Goal: Task Accomplishment & Management: Manage account settings

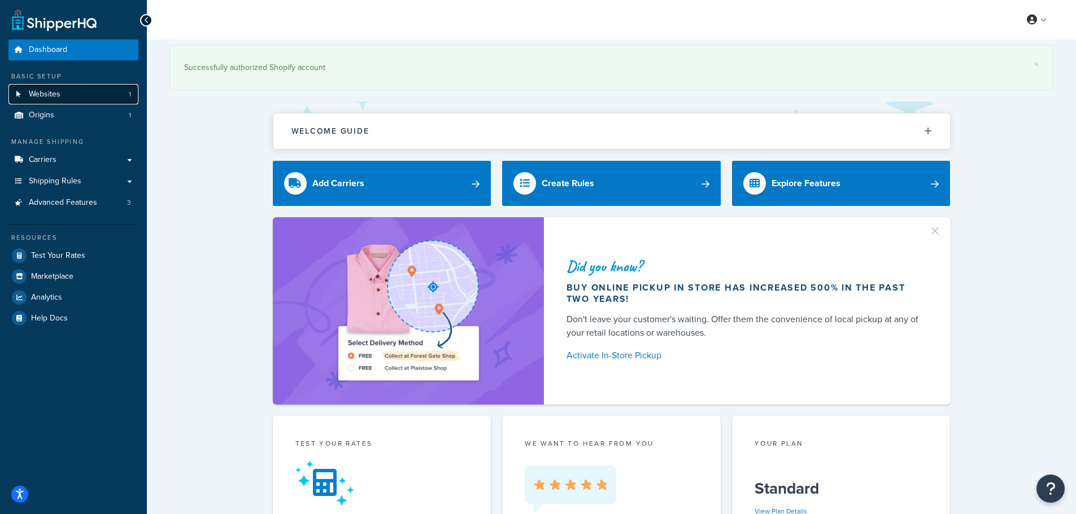
click at [46, 93] on span "Websites" at bounding box center [45, 95] width 32 height 10
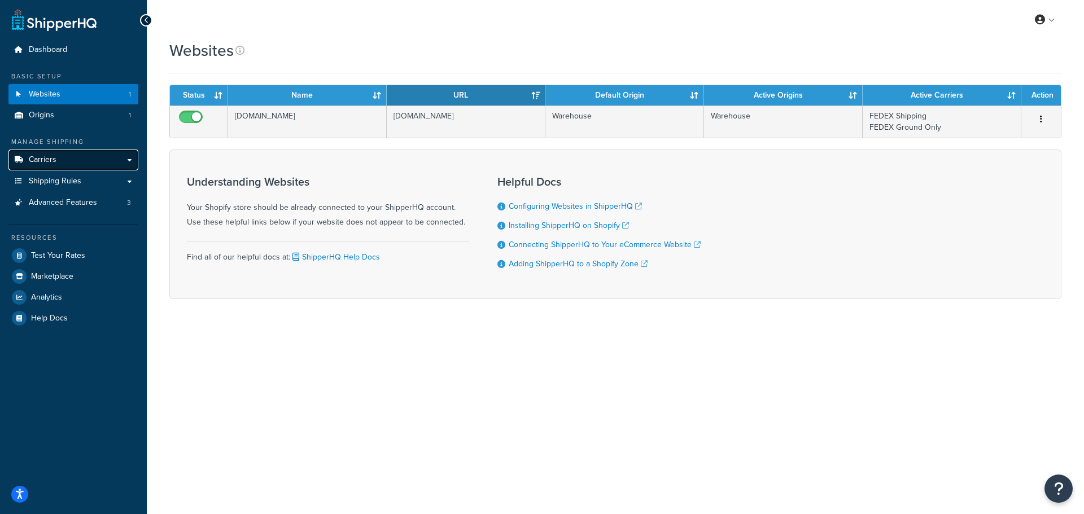
click at [58, 160] on link "Carriers" at bounding box center [73, 160] width 130 height 21
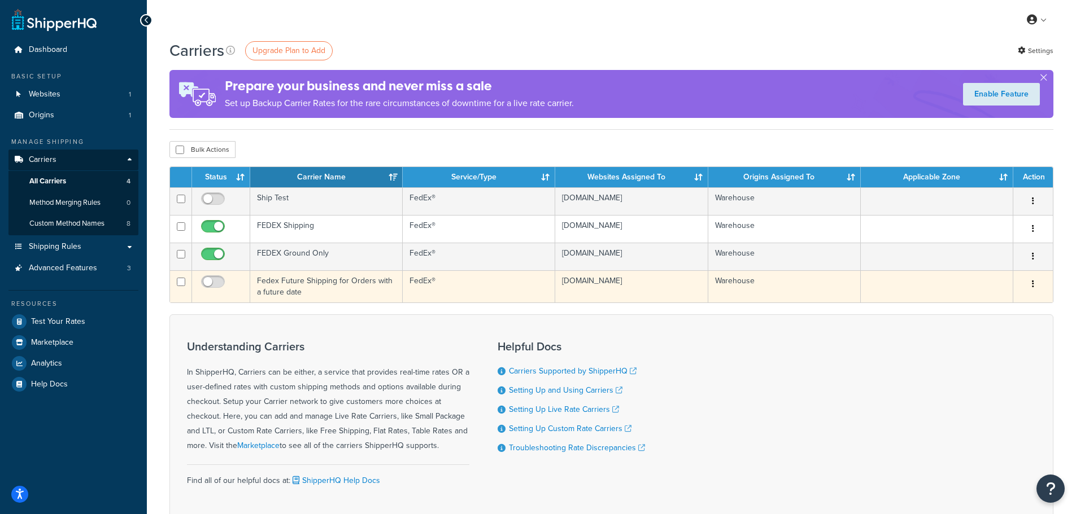
click at [325, 286] on td "Fedex Future Shipping for Orders with a future date" at bounding box center [326, 286] width 152 height 32
click at [210, 282] on input "checkbox" at bounding box center [214, 285] width 31 height 14
checkbox input "true"
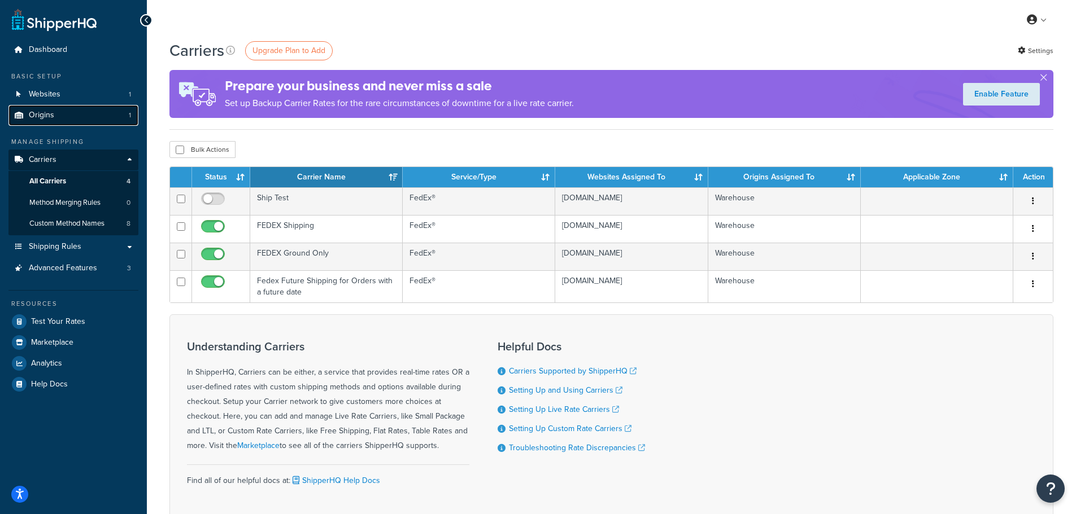
click at [66, 118] on link "Origins 1" at bounding box center [73, 115] width 130 height 21
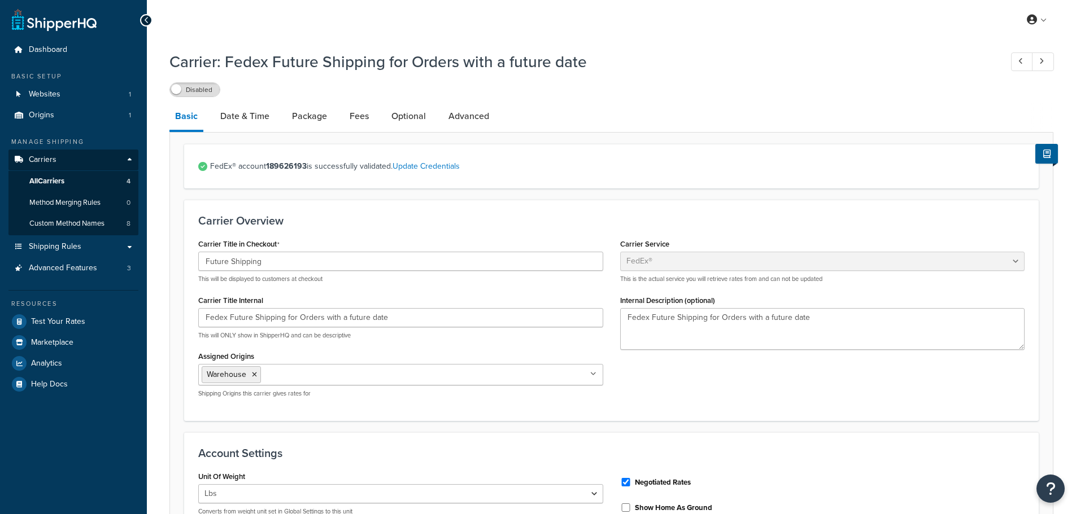
select select "fedEx"
select select "REGULAR_PICKUP"
select select "YOUR_PACKAGING"
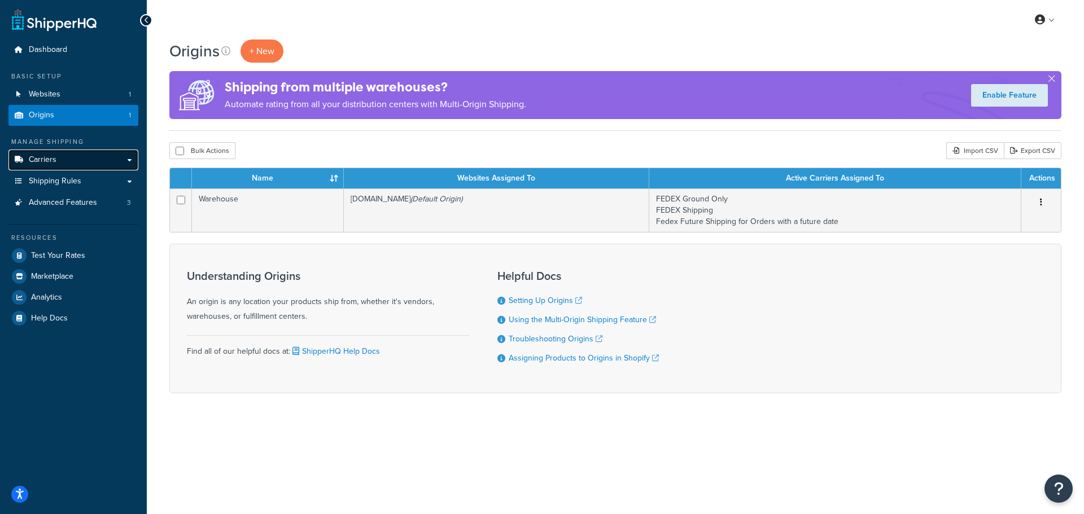
click at [85, 163] on link "Carriers" at bounding box center [73, 160] width 130 height 21
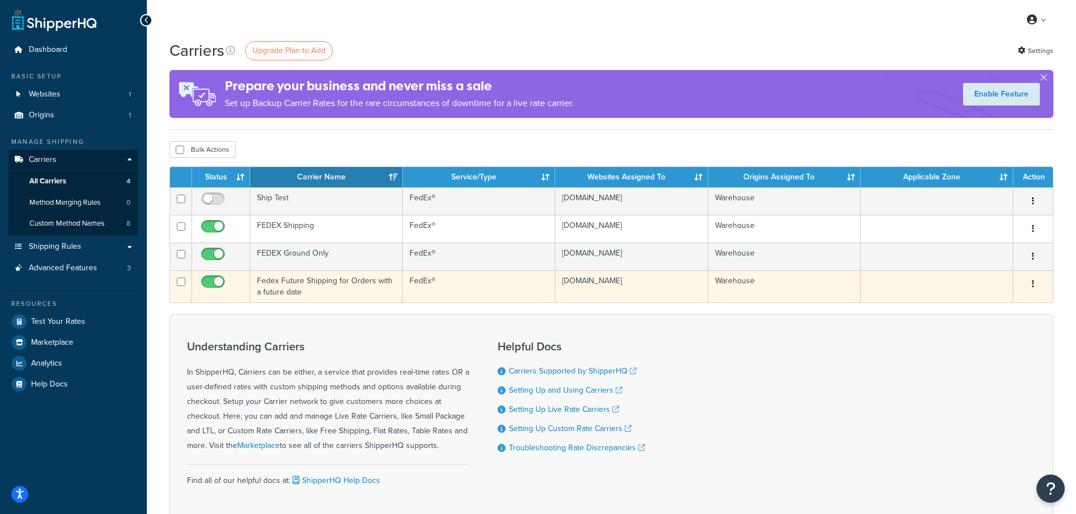
click at [216, 283] on input "checkbox" at bounding box center [214, 285] width 31 height 14
checkbox input "false"
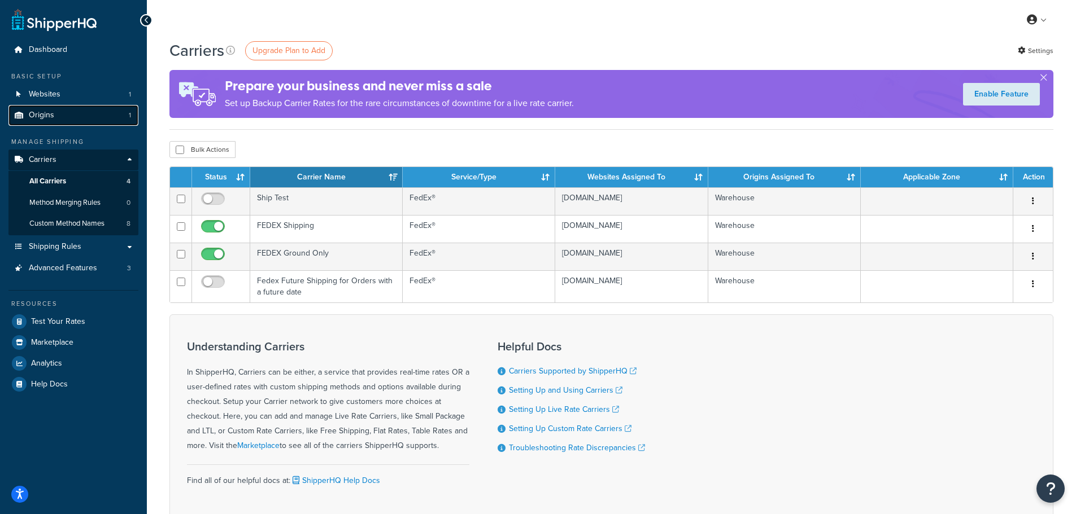
click at [45, 112] on span "Origins" at bounding box center [41, 116] width 25 height 10
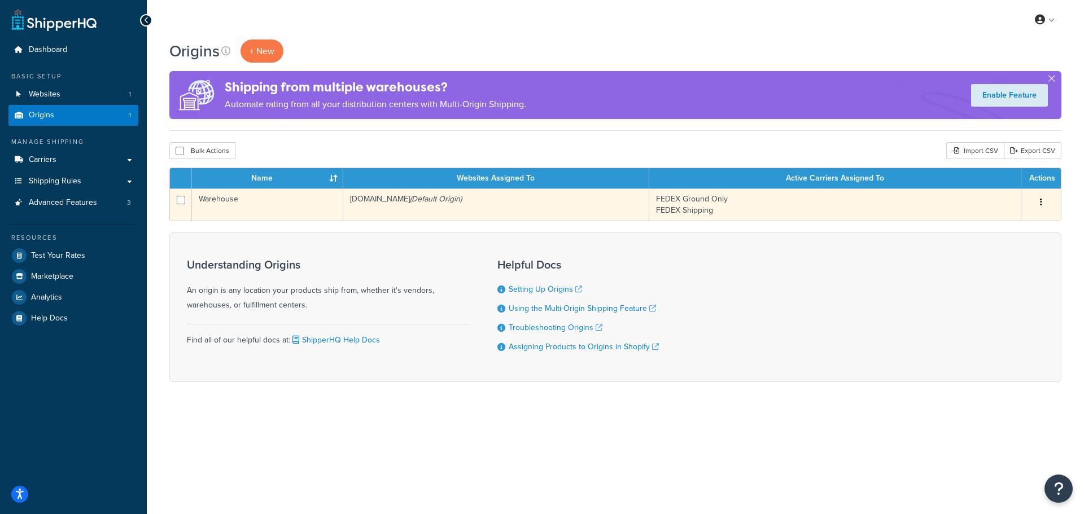
click at [297, 208] on td "Warehouse" at bounding box center [267, 205] width 151 height 32
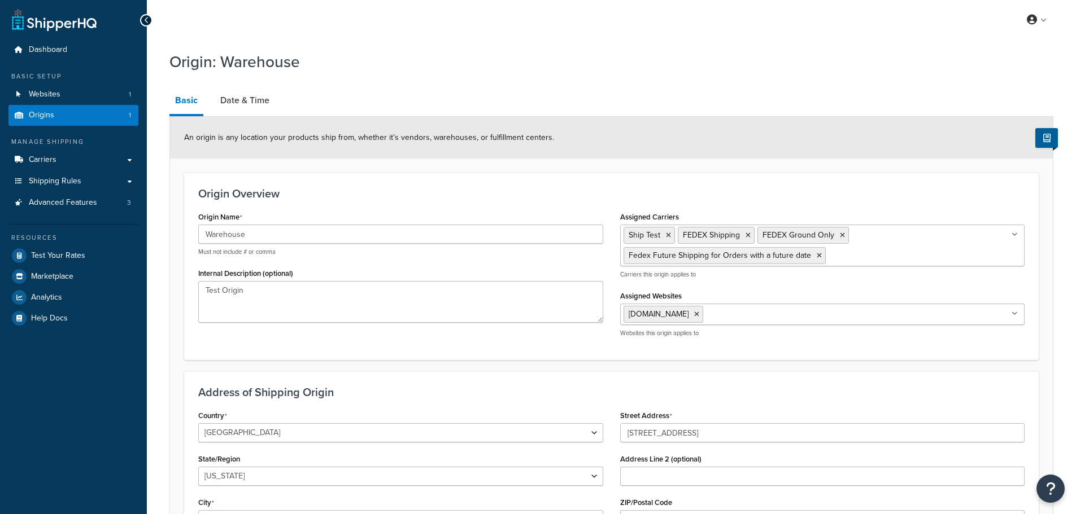
select select "30"
click at [254, 111] on link "Date & Time" at bounding box center [245, 100] width 60 height 27
select select "PER_SHIPPING_METHOD_TYPE"
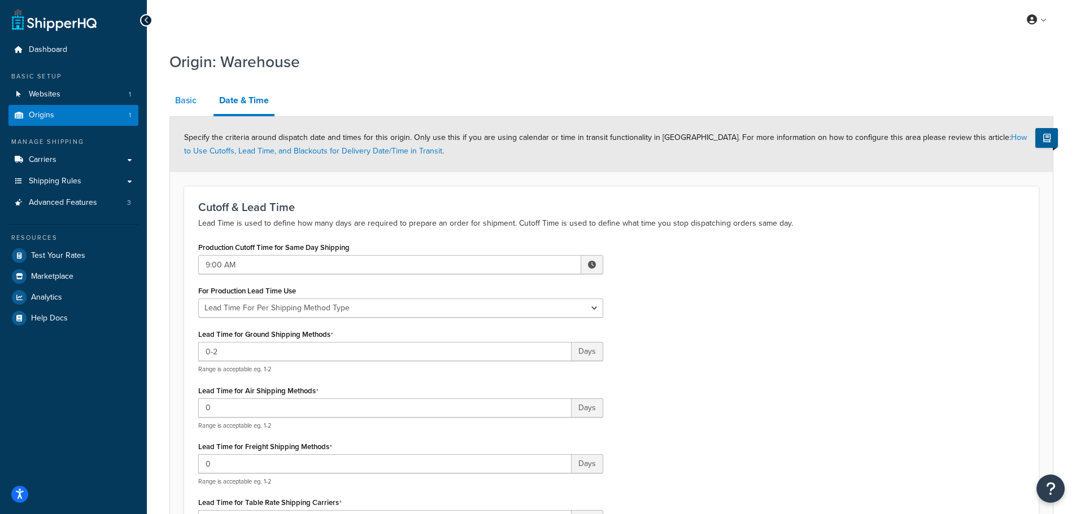
click at [176, 101] on link "Basic" at bounding box center [185, 100] width 33 height 27
select select "30"
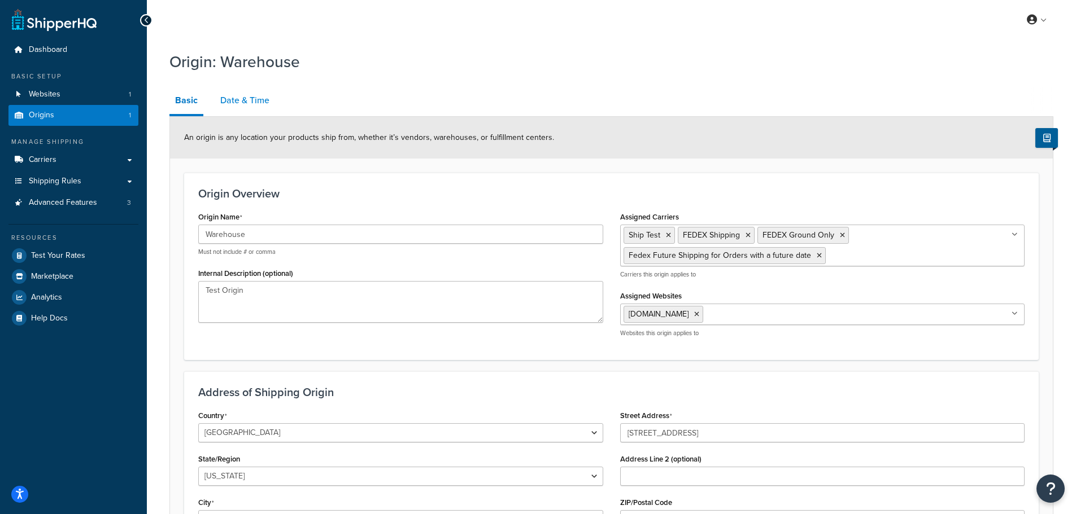
click at [252, 107] on link "Date & Time" at bounding box center [245, 100] width 60 height 27
select select "PER_SHIPPING_METHOD_TYPE"
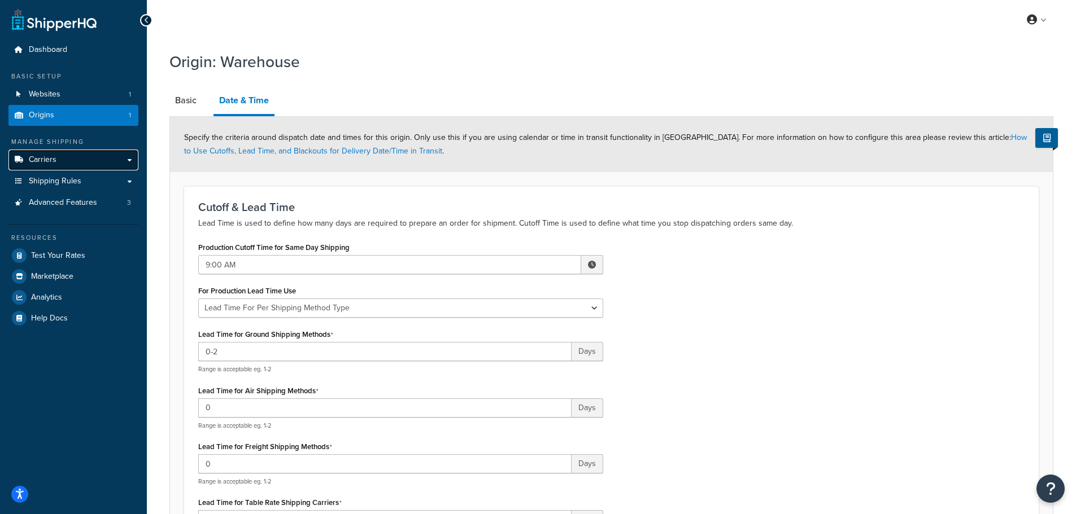
click at [81, 164] on link "Carriers" at bounding box center [73, 160] width 130 height 21
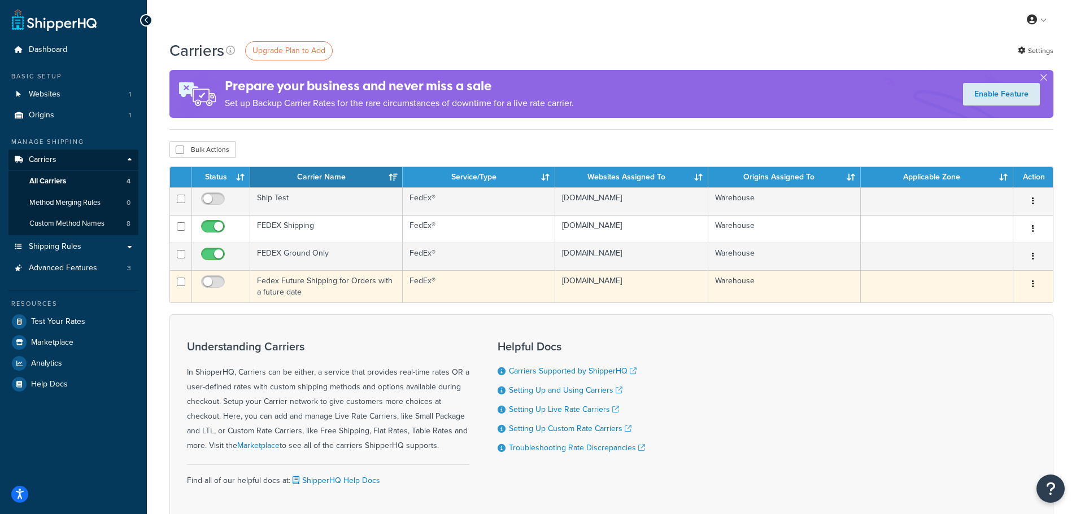
click at [280, 284] on td "Fedex Future Shipping for Orders with a future date" at bounding box center [326, 286] width 152 height 32
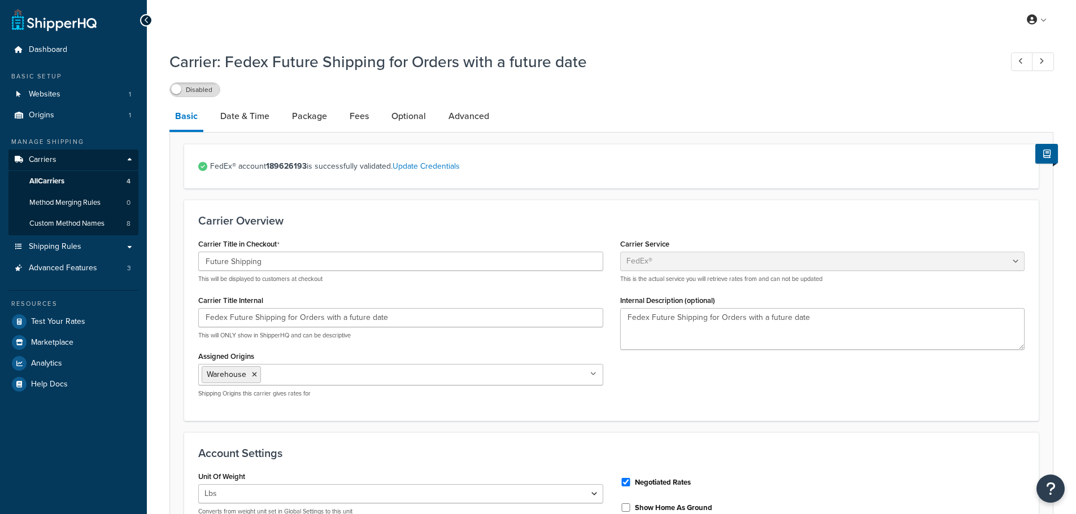
select select "fedEx"
select select "REGULAR_PICKUP"
select select "YOUR_PACKAGING"
click at [241, 116] on link "Date & Time" at bounding box center [245, 116] width 60 height 27
select select "E"
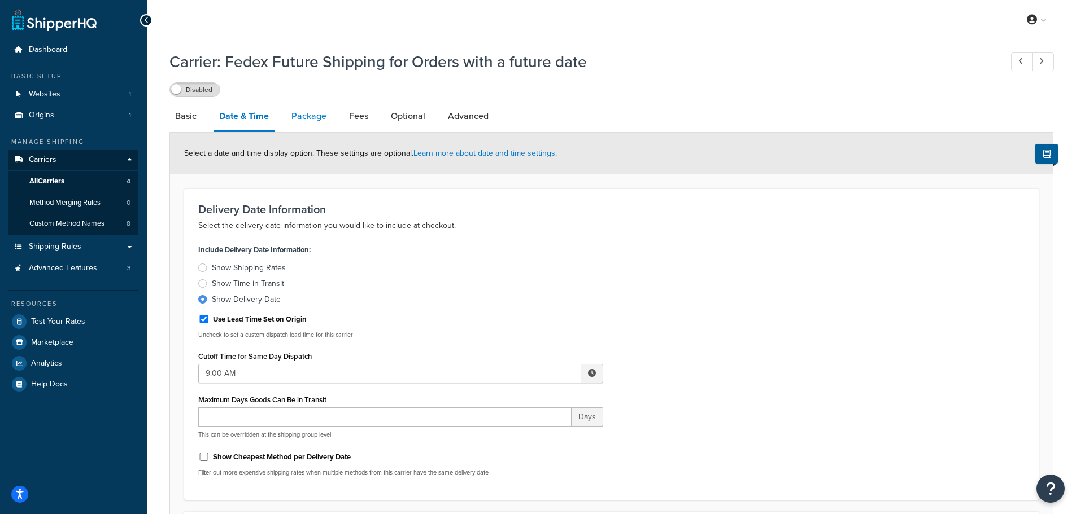
click at [313, 121] on link "Package" at bounding box center [309, 116] width 46 height 27
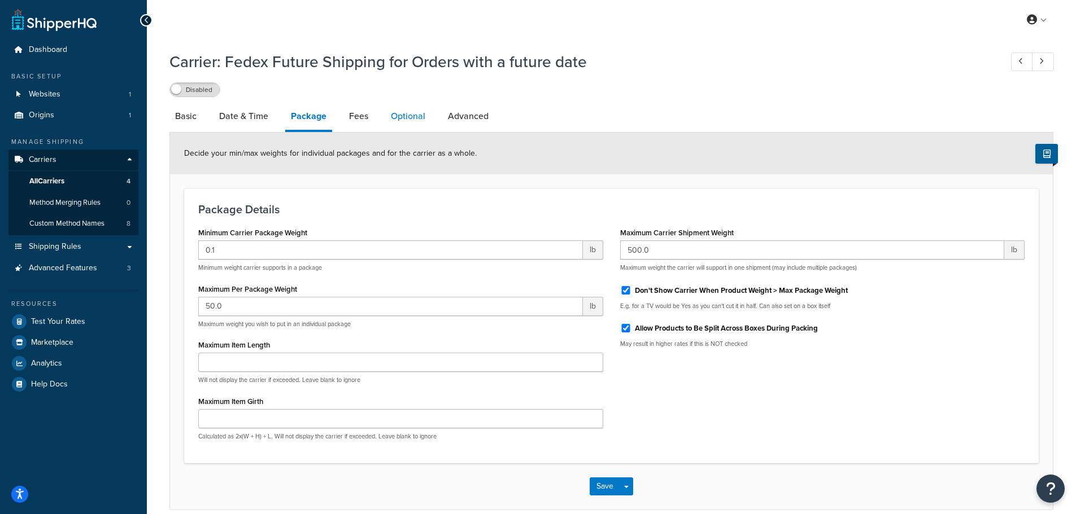
click at [409, 117] on link "Optional" at bounding box center [408, 116] width 46 height 27
select select "residential"
